Goal: Check status: Check status

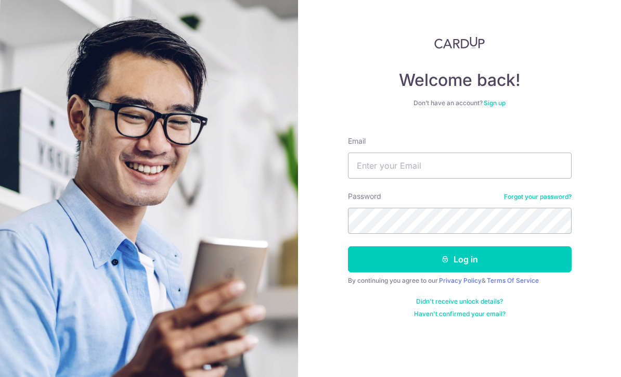
click at [472, 149] on div "Email" at bounding box center [460, 157] width 224 height 43
click at [457, 165] on input "Email" at bounding box center [460, 165] width 224 height 26
type input "My.meiyun@gmail.com"
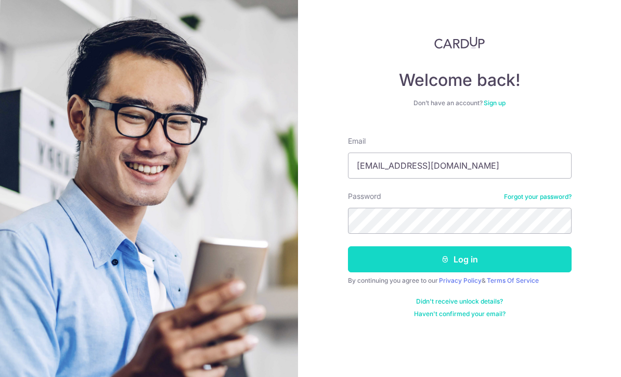
click at [480, 265] on button "Log in" at bounding box center [460, 259] width 224 height 26
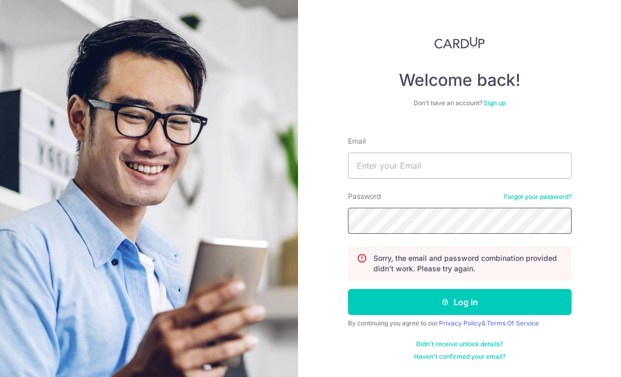
click at [459, 302] on button "Log in" at bounding box center [460, 302] width 224 height 26
click at [500, 169] on input "Email" at bounding box center [460, 165] width 224 height 26
type input "My.meiyun@gmail.com"
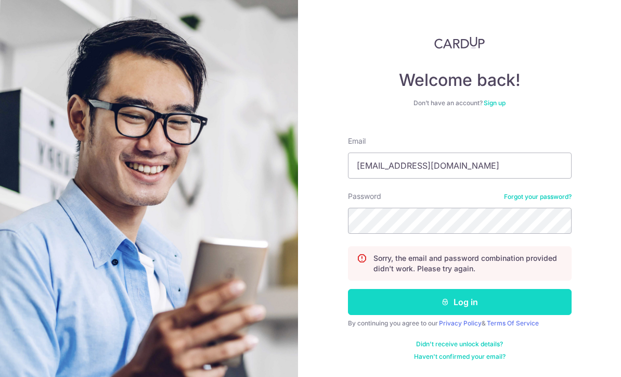
click at [500, 298] on button "Log in" at bounding box center [460, 302] width 224 height 26
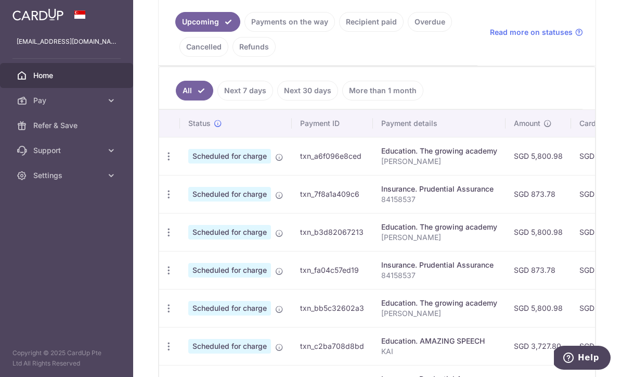
click at [218, 100] on link "Next 7 days" at bounding box center [246, 91] width 56 height 20
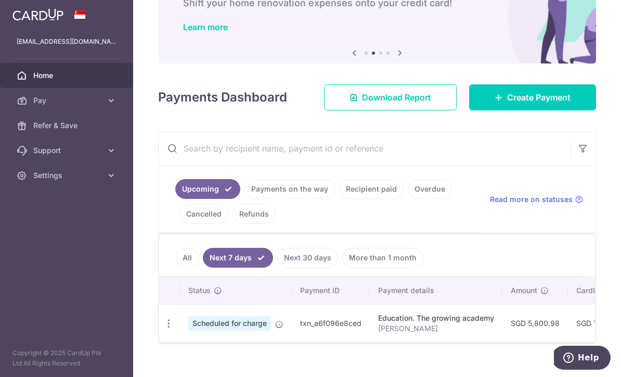
scroll to position [69, 0]
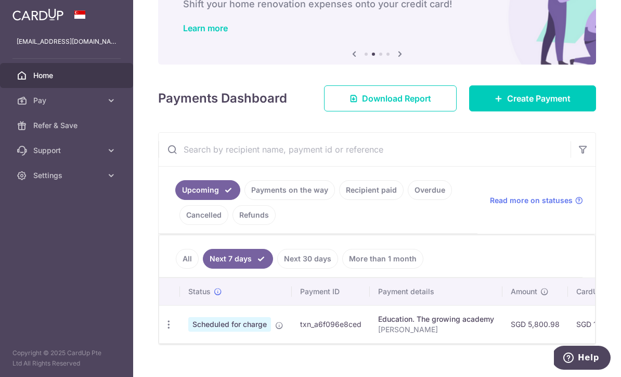
click at [245, 200] on link "Payments on the way" at bounding box center [290, 190] width 91 height 20
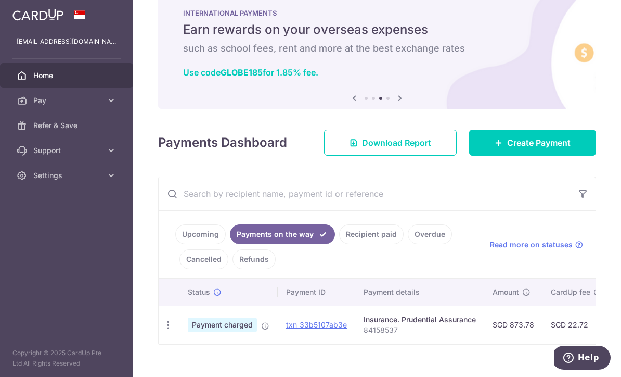
scroll to position [0, 0]
click at [188, 332] on span "Payment charged" at bounding box center [222, 324] width 69 height 15
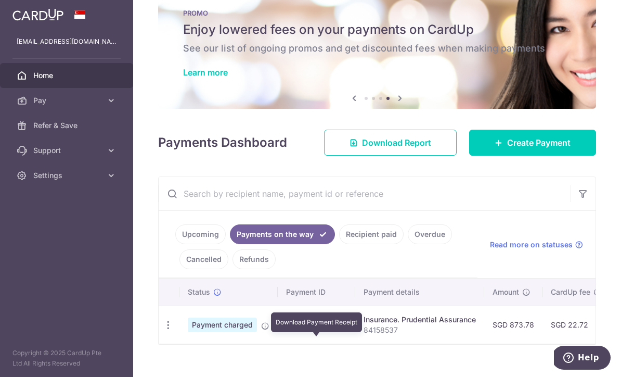
click at [286, 329] on link "txn_33b5107ab3e" at bounding box center [316, 324] width 61 height 9
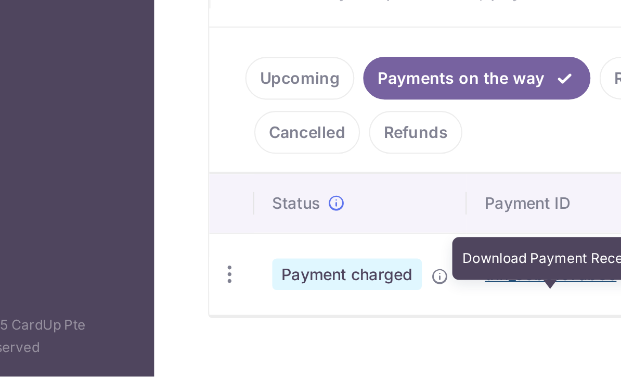
scroll to position [11, 0]
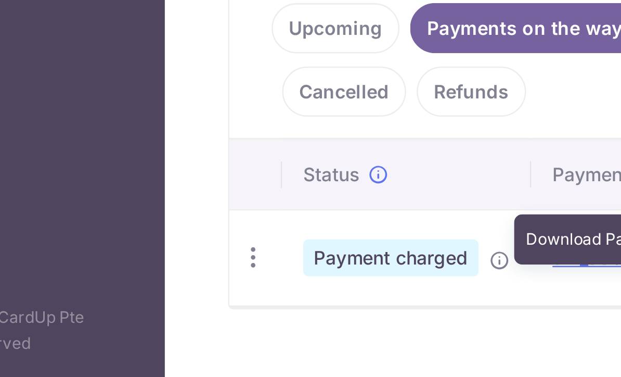
click at [142, 127] on div "× Pause Schedule Pause all future payments in this series Pause just this one p…" at bounding box center [377, 188] width 488 height 377
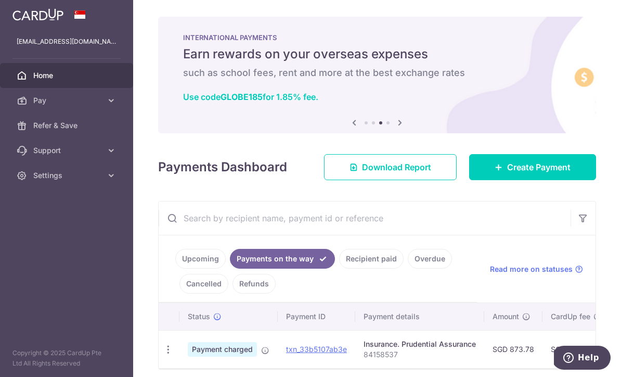
scroll to position [0, 0]
